Goal: Information Seeking & Learning: Find specific fact

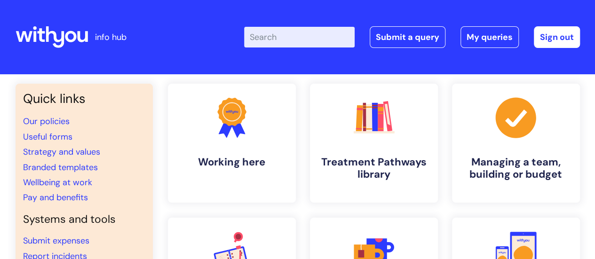
click at [273, 40] on input "Enter your search term here..." at bounding box center [299, 37] width 111 height 21
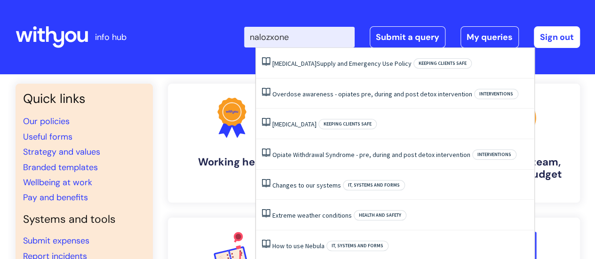
type input "nalozxone"
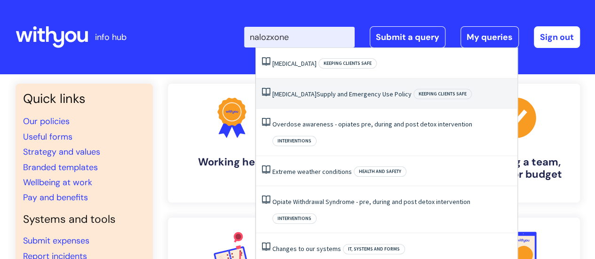
click at [339, 92] on link "Naloxone Supply and Emergency Use Policy" at bounding box center [342, 94] width 139 height 8
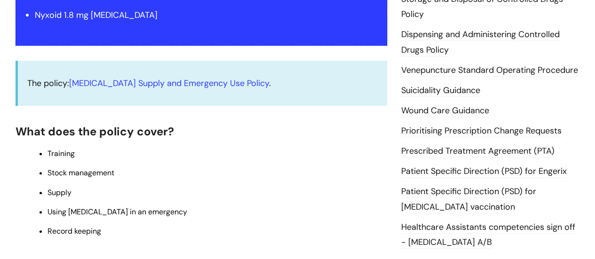
scroll to position [314, 0]
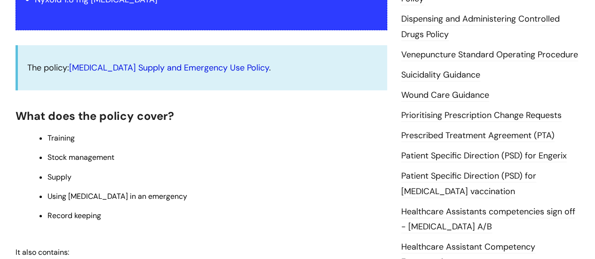
click at [188, 62] on link "[MEDICAL_DATA] Supply and Emergency Use Policy" at bounding box center [169, 67] width 200 height 11
